Goal: Navigation & Orientation: Find specific page/section

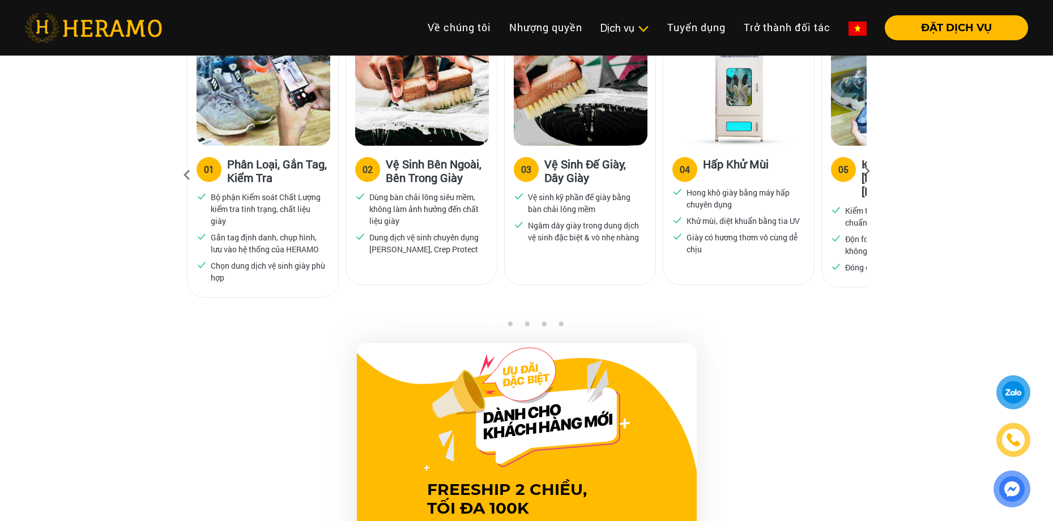
scroll to position [680, 0]
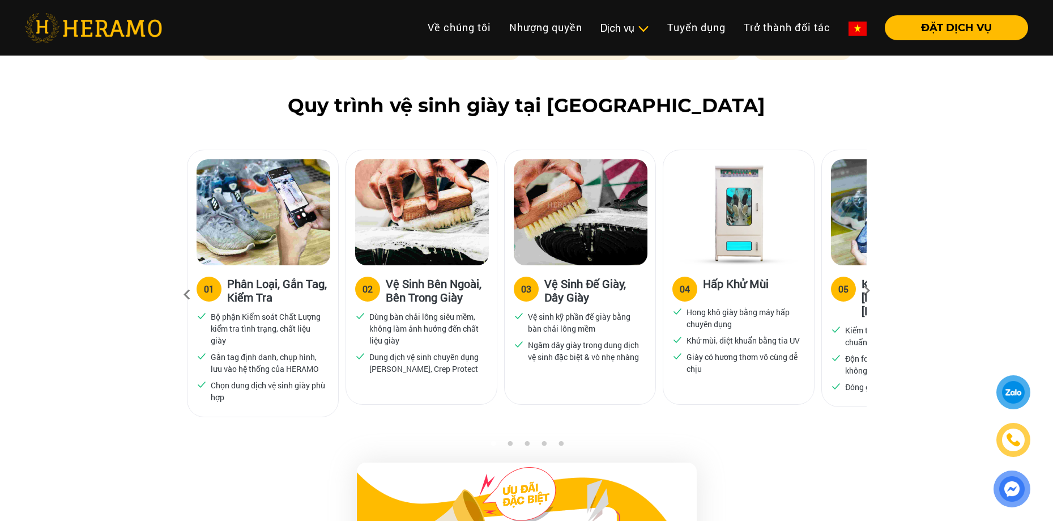
click at [850, 289] on label "05" at bounding box center [843, 288] width 25 height 25
click at [867, 292] on icon at bounding box center [866, 294] width 20 height 7
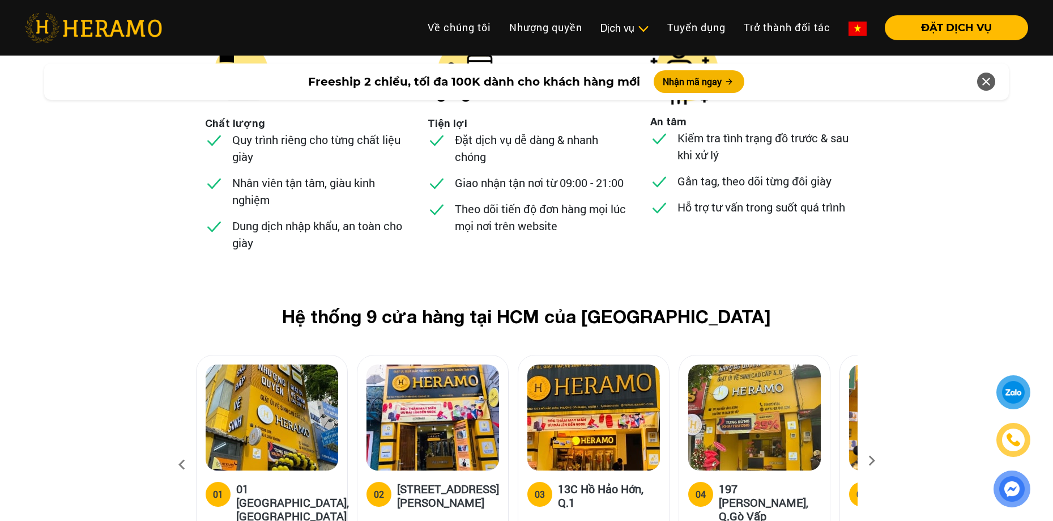
scroll to position [4475, 0]
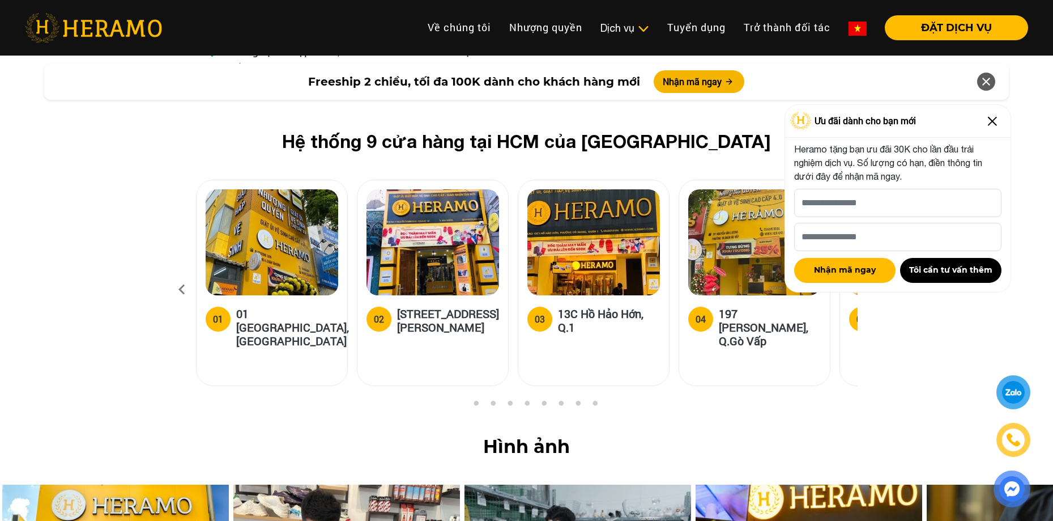
click at [989, 123] on img at bounding box center [992, 121] width 18 height 18
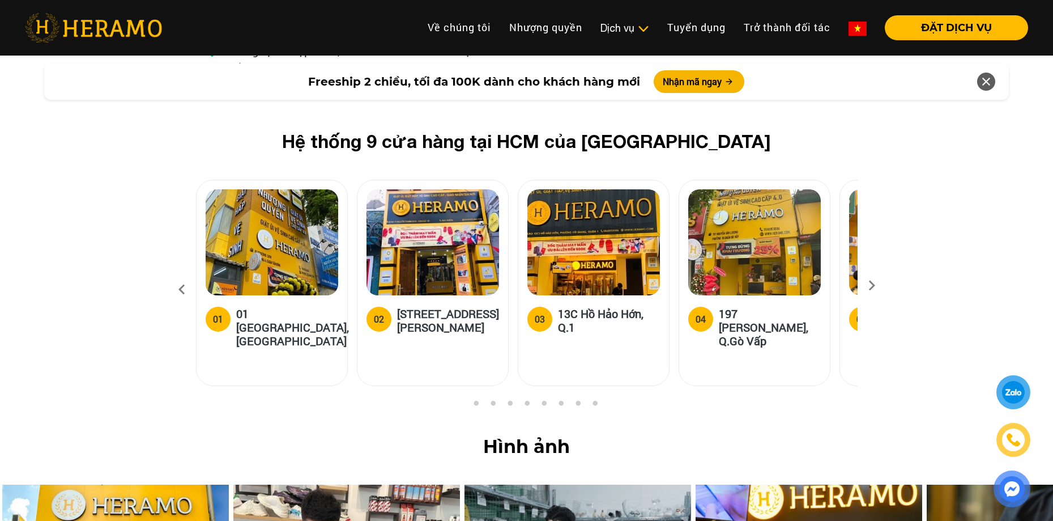
click at [869, 285] on icon at bounding box center [872, 288] width 20 height 7
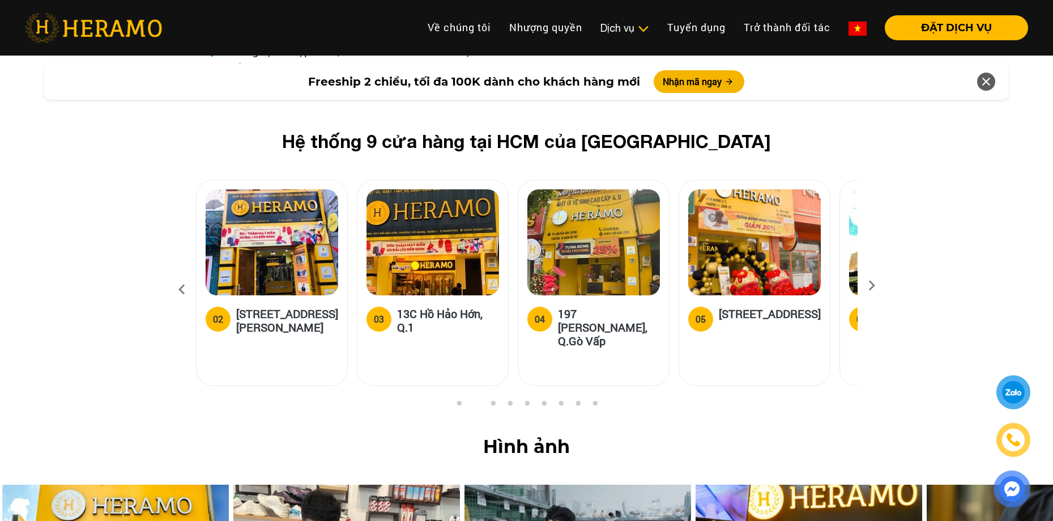
click at [869, 285] on icon at bounding box center [872, 288] width 20 height 7
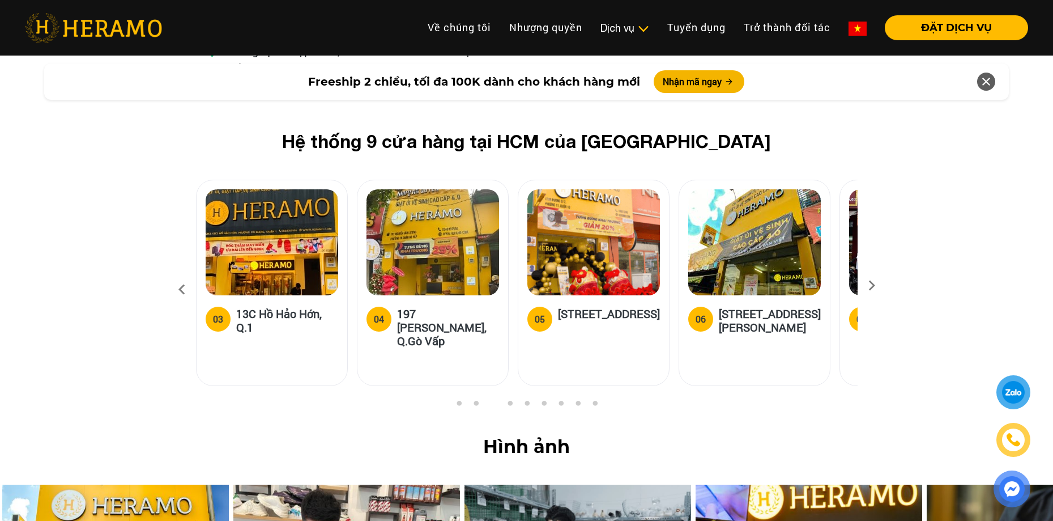
click at [869, 285] on icon at bounding box center [872, 288] width 20 height 7
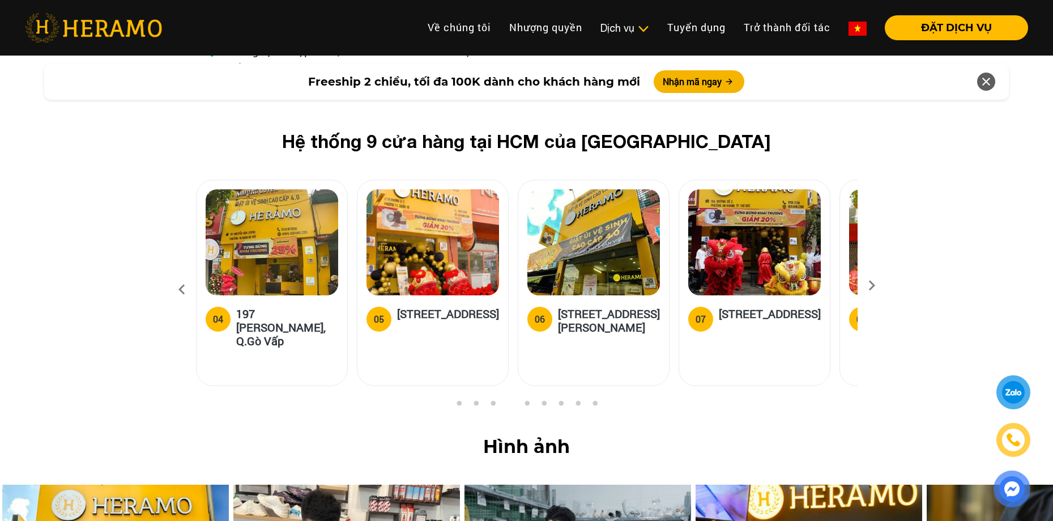
click at [869, 285] on icon at bounding box center [872, 288] width 20 height 7
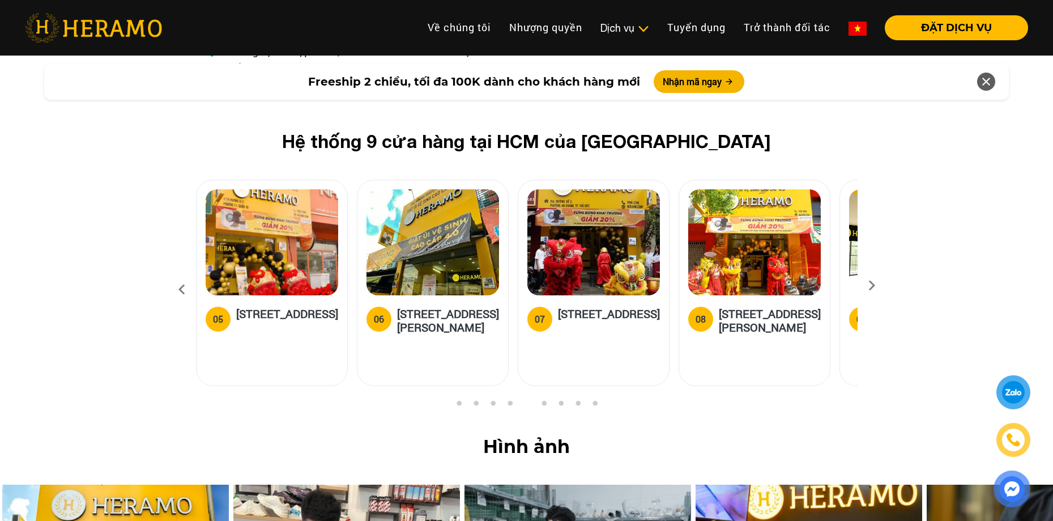
click at [869, 285] on icon at bounding box center [872, 288] width 20 height 7
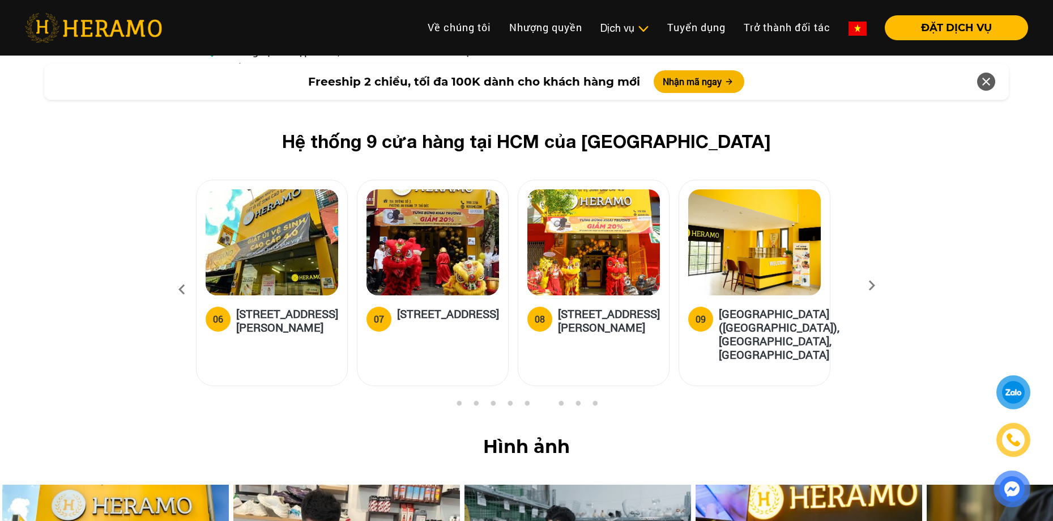
click at [586, 306] on h5 "[STREET_ADDRESS][PERSON_NAME]" at bounding box center [609, 319] width 102 height 27
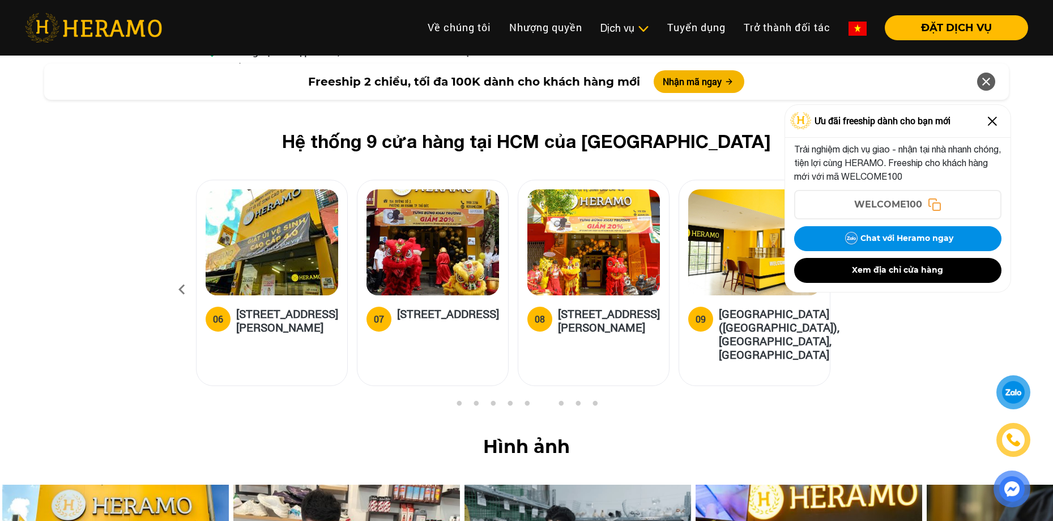
click at [586, 306] on h5 "[STREET_ADDRESS][PERSON_NAME]" at bounding box center [609, 319] width 102 height 27
